Goal: Navigation & Orientation: Understand site structure

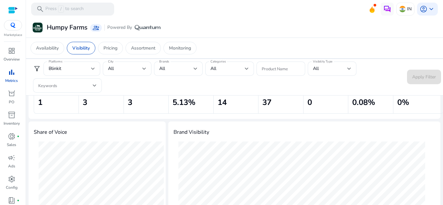
scroll to position [97, 0]
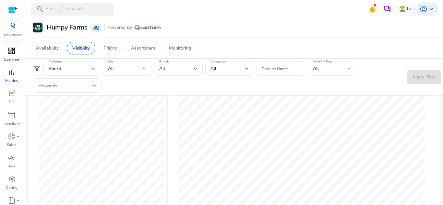
click at [4, 48] on div "dashboard" at bounding box center [12, 51] width 18 height 10
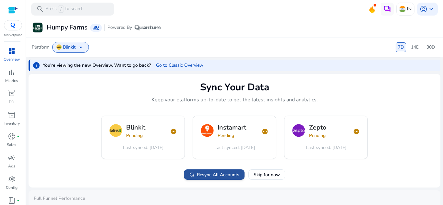
click at [204, 177] on span "Resync All Accounts" at bounding box center [218, 175] width 43 height 7
drag, startPoint x: 8, startPoint y: 53, endPoint x: 11, endPoint y: 49, distance: 5.1
click at [8, 53] on span "dashboard" at bounding box center [12, 51] width 8 height 8
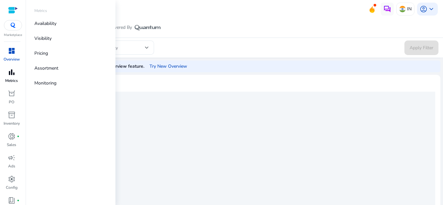
click at [10, 80] on p "Metrics" at bounding box center [11, 81] width 13 height 6
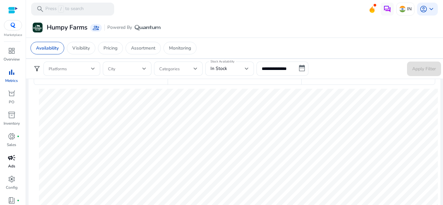
scroll to position [31, 0]
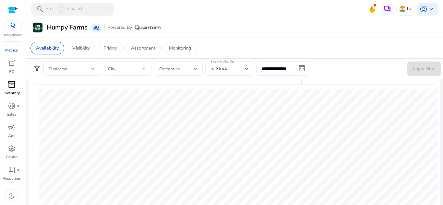
drag, startPoint x: 11, startPoint y: 104, endPoint x: 12, endPoint y: 80, distance: 24.7
click at [11, 104] on span "donut_small" at bounding box center [12, 106] width 8 height 8
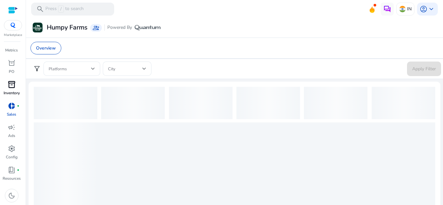
click at [11, 70] on p "PO" at bounding box center [12, 72] width 6 height 6
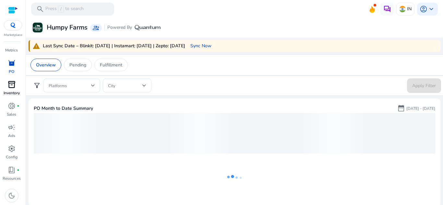
click at [8, 91] on p "Inventory" at bounding box center [12, 93] width 16 height 6
